Goal: Information Seeking & Learning: Learn about a topic

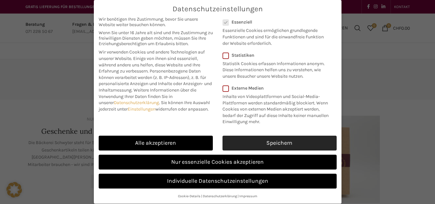
click at [245, 147] on link "Speichern" at bounding box center [279, 143] width 114 height 15
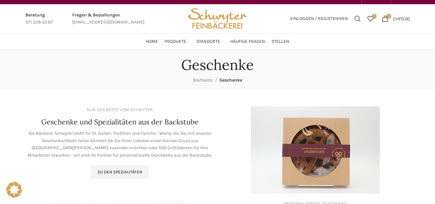
scroll to position [10, 0]
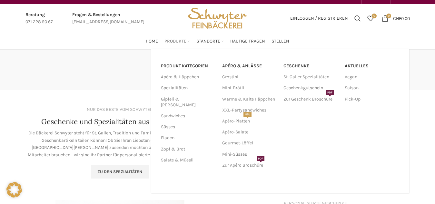
click at [180, 39] on span "Produkte" at bounding box center [175, 41] width 22 height 6
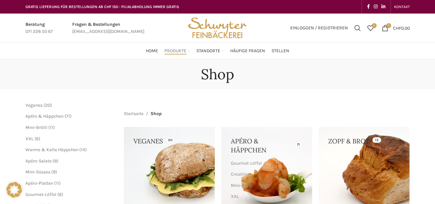
click at [270, 49] on ul "Home Produkte PRODUKT KATEGORIEN Apéro & Häppchen Spezialitäten Gipfeli & Brötl…" at bounding box center [217, 50] width 143 height 13
click at [276, 48] on span "Stellen" at bounding box center [280, 51] width 18 height 6
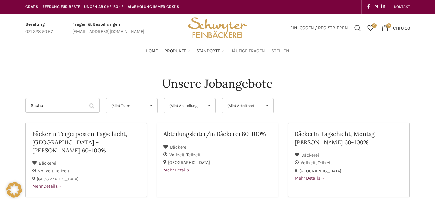
click at [259, 46] on link "Häufige Fragen" at bounding box center [247, 50] width 35 height 13
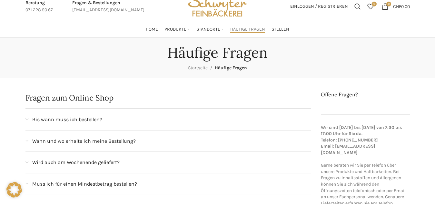
scroll to position [20, 0]
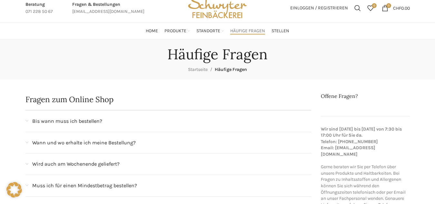
click at [183, 141] on div "Wann und wo erhalte ich meine Bestellung?" at bounding box center [171, 143] width 279 height 8
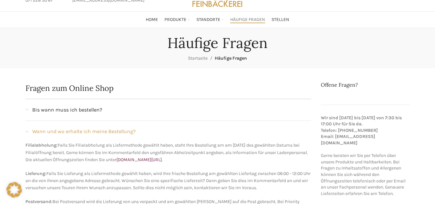
scroll to position [0, 0]
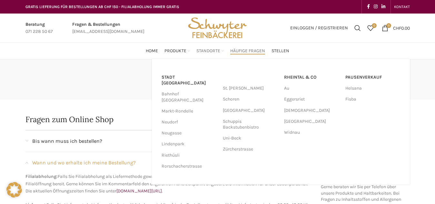
click at [204, 51] on span "Standorte" at bounding box center [208, 51] width 24 height 6
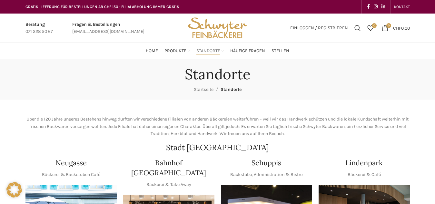
click at [204, 51] on span "Standorte" at bounding box center [208, 51] width 24 height 6
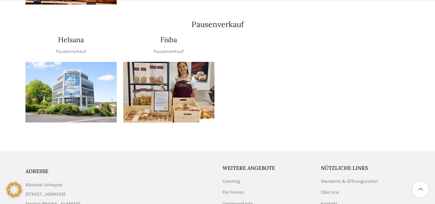
scroll to position [853, 0]
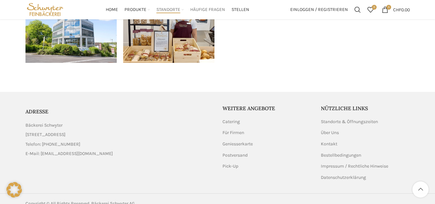
click at [213, 11] on span "Häufige Fragen" at bounding box center [207, 10] width 35 height 6
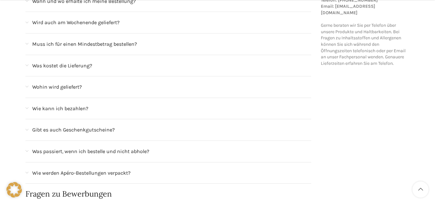
scroll to position [163, 0]
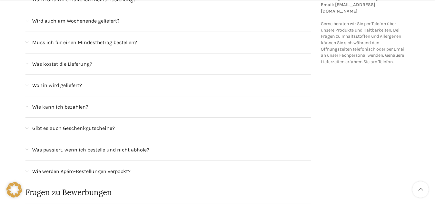
click at [182, 84] on div "Wohin wird geliefert?" at bounding box center [171, 85] width 279 height 8
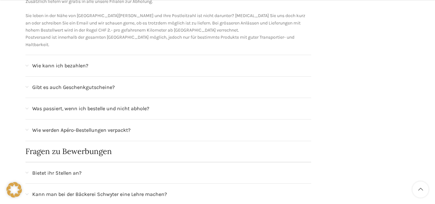
scroll to position [276, 0]
click at [177, 62] on div "Wie kann ich bezahlen?" at bounding box center [171, 65] width 279 height 8
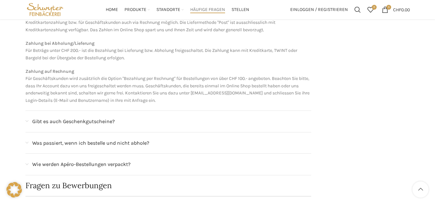
scroll to position [275, 0]
click at [173, 116] on div "Gibt es auch Geschenkgutscheine?" at bounding box center [168, 122] width 286 height 21
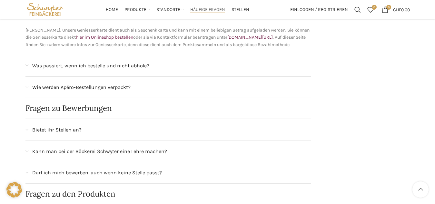
click at [193, 67] on div "Was passiert, wenn ich bestelle und nicht abhole?" at bounding box center [171, 66] width 279 height 8
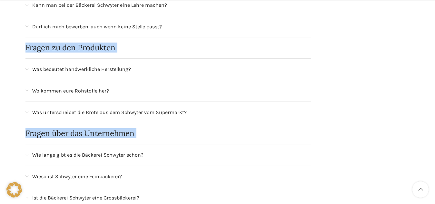
scroll to position [560, 0]
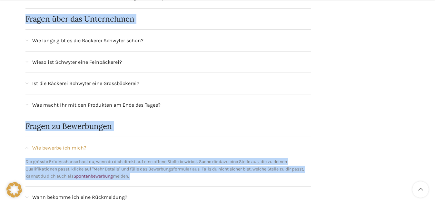
drag, startPoint x: 193, startPoint y: 67, endPoint x: 168, endPoint y: 219, distance: 153.9
